Goal: Transaction & Acquisition: Obtain resource

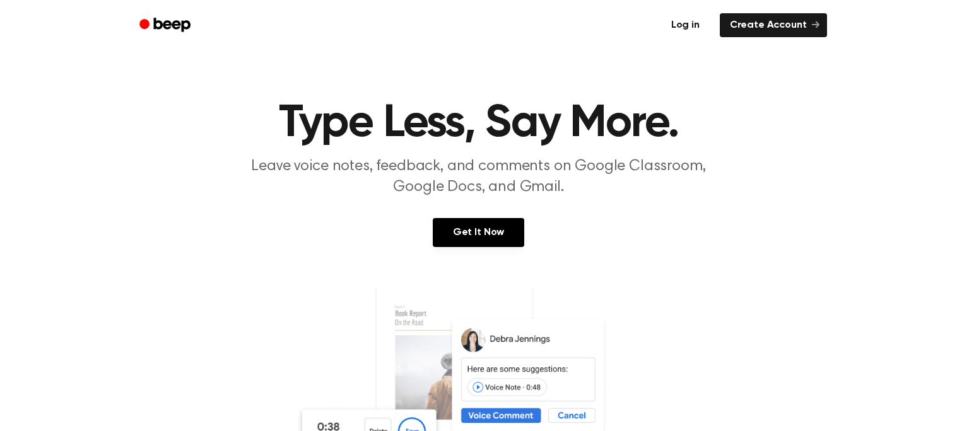
click at [705, 18] on link "Log in" at bounding box center [686, 25] width 54 height 29
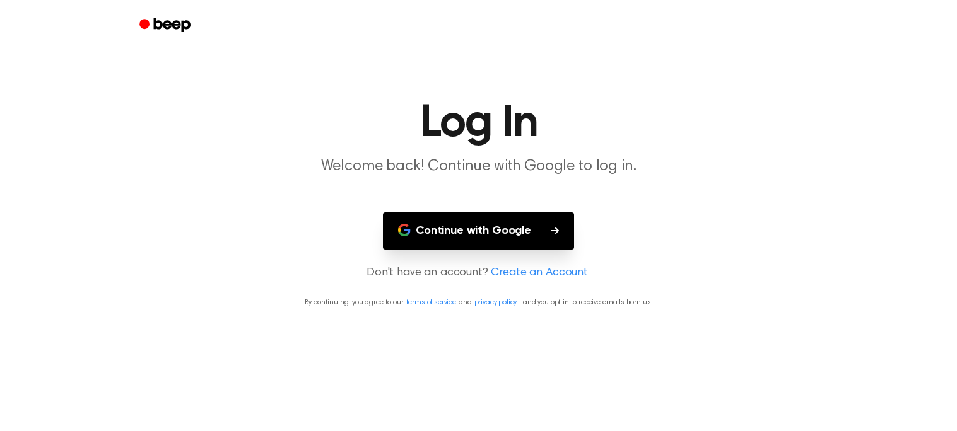
click at [508, 221] on button "Continue with Google" at bounding box center [478, 231] width 191 height 37
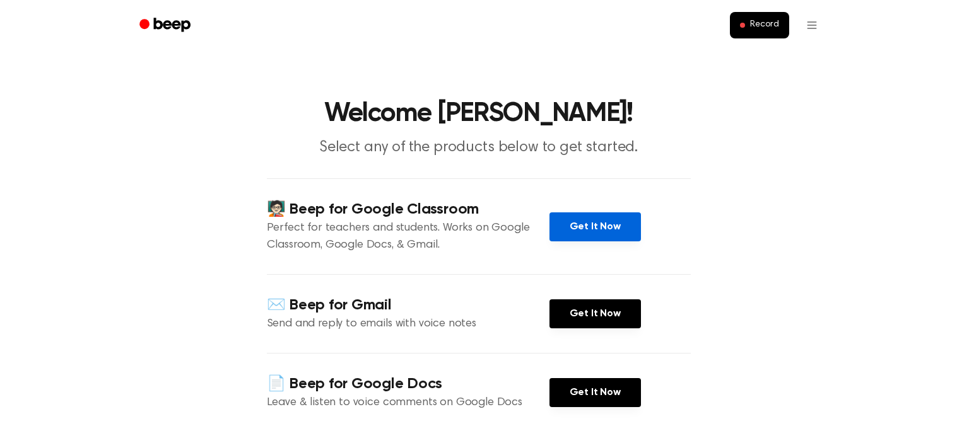
click at [558, 216] on link "Get It Now" at bounding box center [594, 227] width 91 height 29
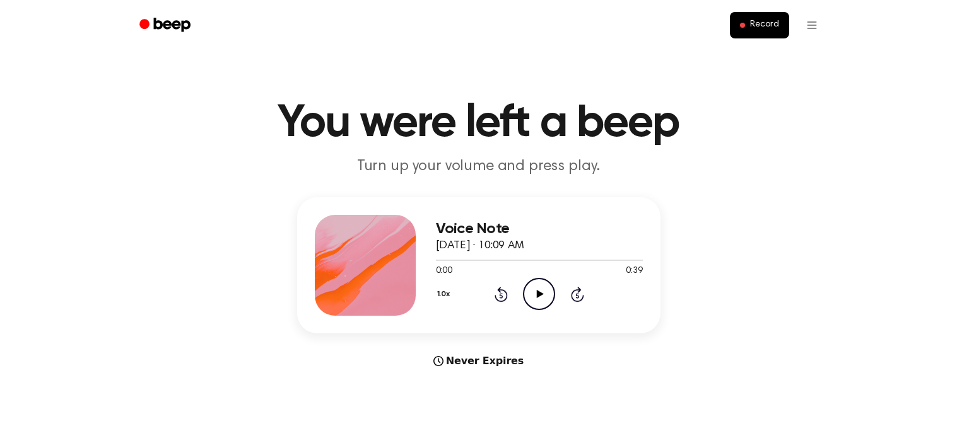
click at [529, 303] on icon "Play Audio" at bounding box center [539, 294] width 32 height 32
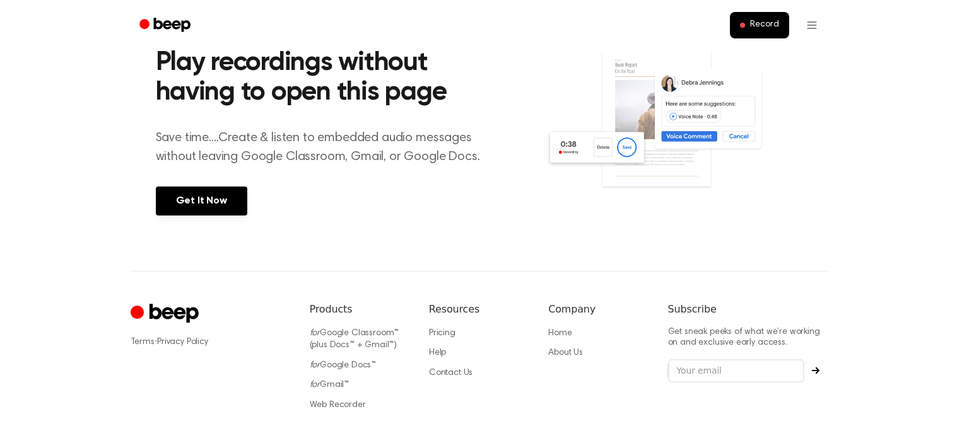
scroll to position [558, 0]
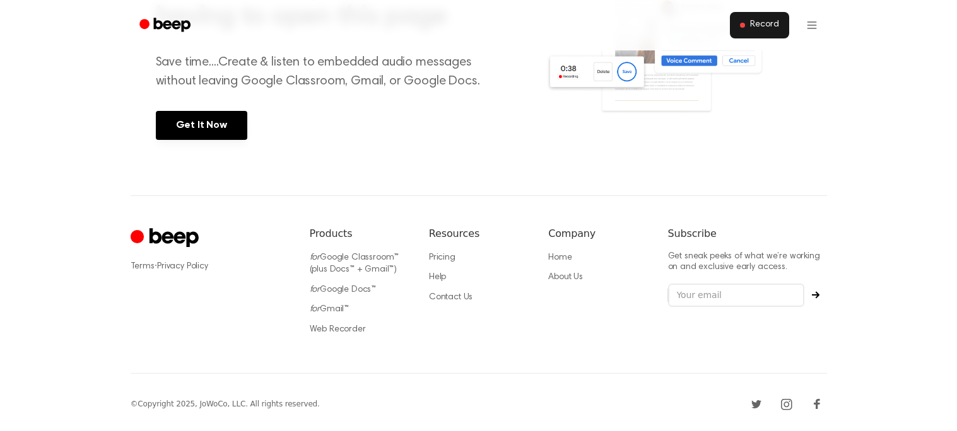
click at [774, 20] on span "Record" at bounding box center [764, 25] width 28 height 11
